Goal: Task Accomplishment & Management: Manage account settings

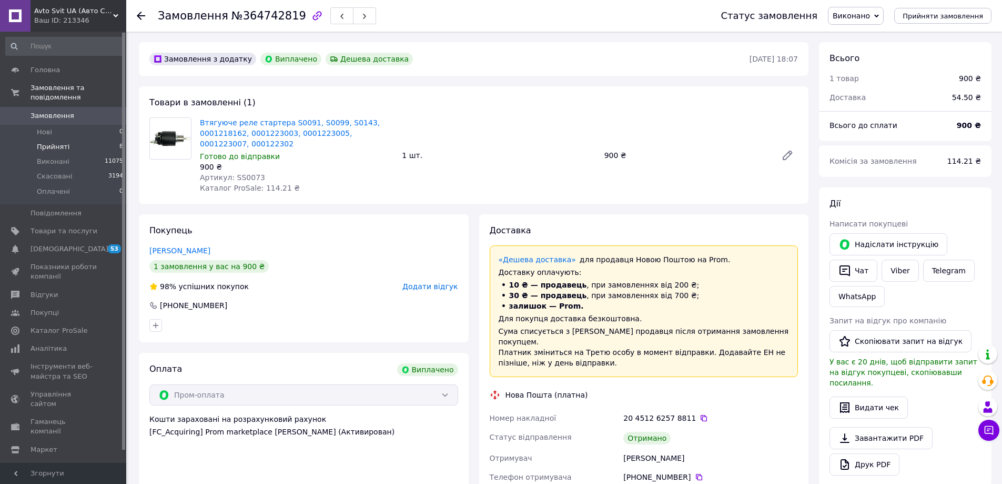
click at [44, 142] on span "Прийняті" at bounding box center [53, 146] width 33 height 9
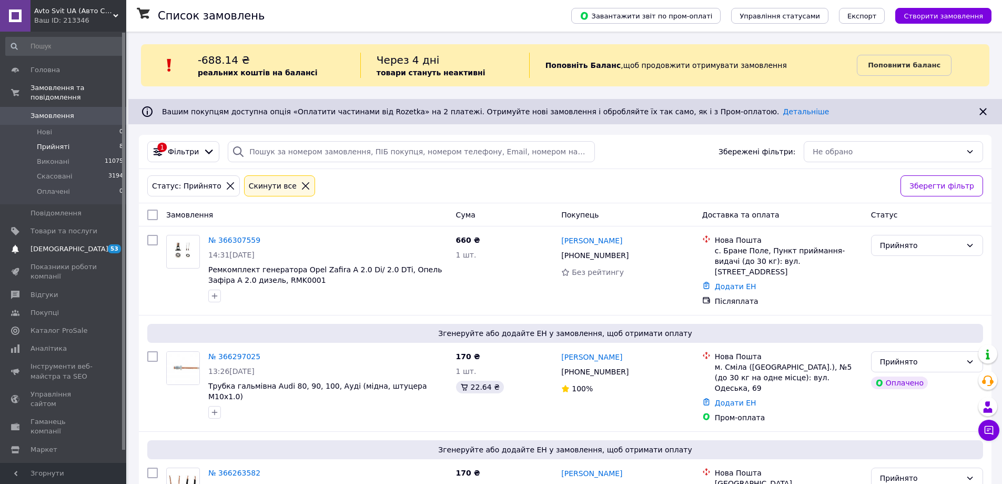
click at [78, 244] on span "[DEMOGRAPHIC_DATA]" at bounding box center [64, 248] width 67 height 9
